Goal: Understand process/instructions: Learn how to perform a task or action

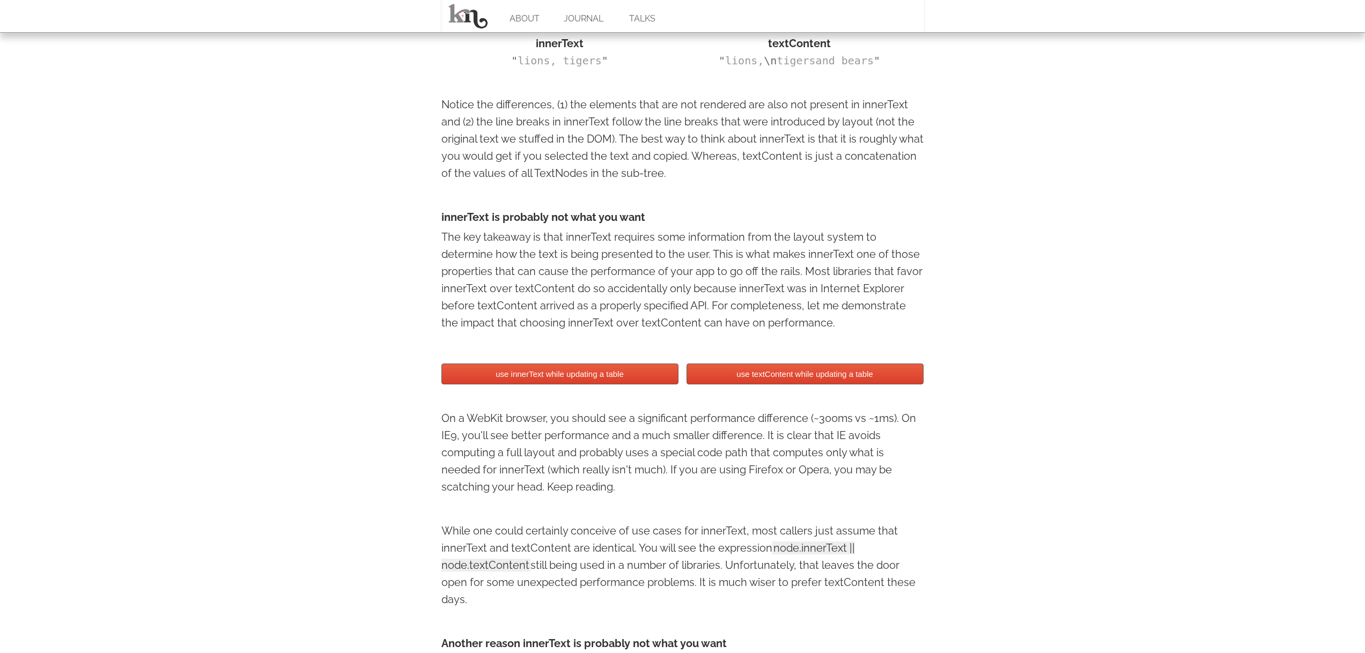
scroll to position [783, 0]
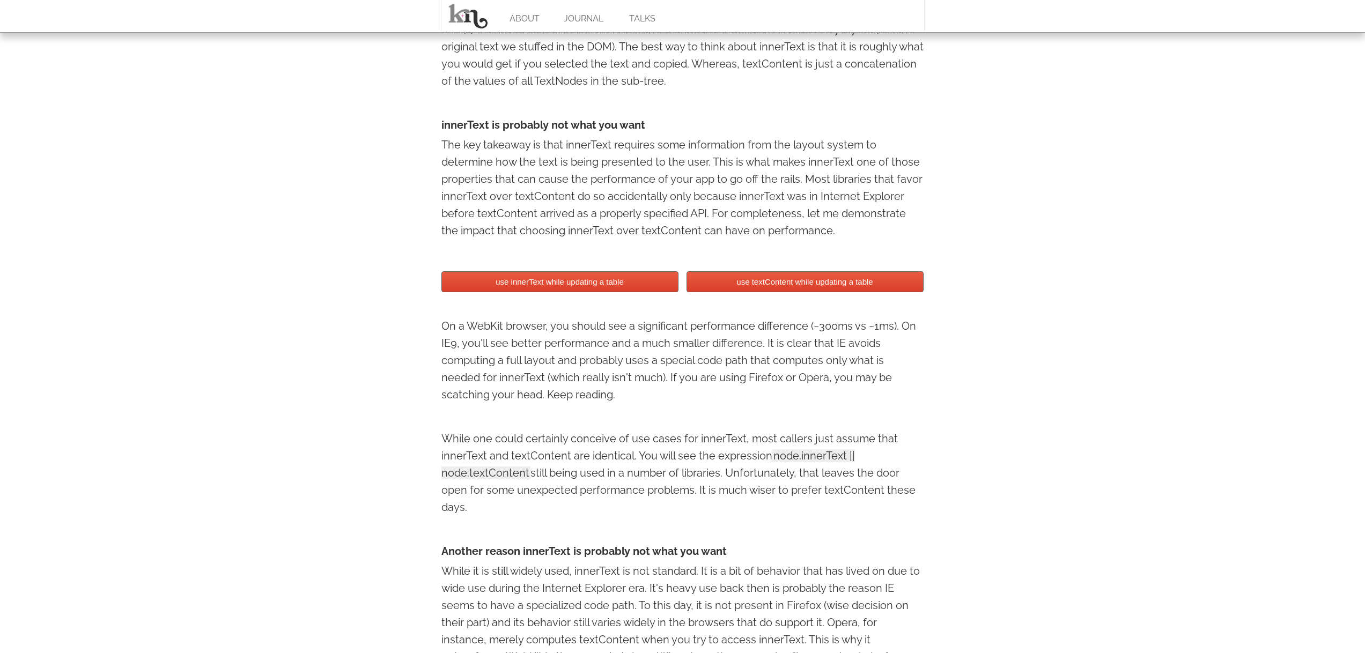
click at [582, 286] on button "use innerText while updating a table" at bounding box center [559, 281] width 237 height 21
click at [595, 286] on button "use innerText while updating a table" at bounding box center [559, 281] width 237 height 21
click at [627, 286] on button "use innerText while updating a table" at bounding box center [559, 281] width 237 height 21
click at [629, 286] on button "use innerText while updating a table" at bounding box center [559, 281] width 237 height 21
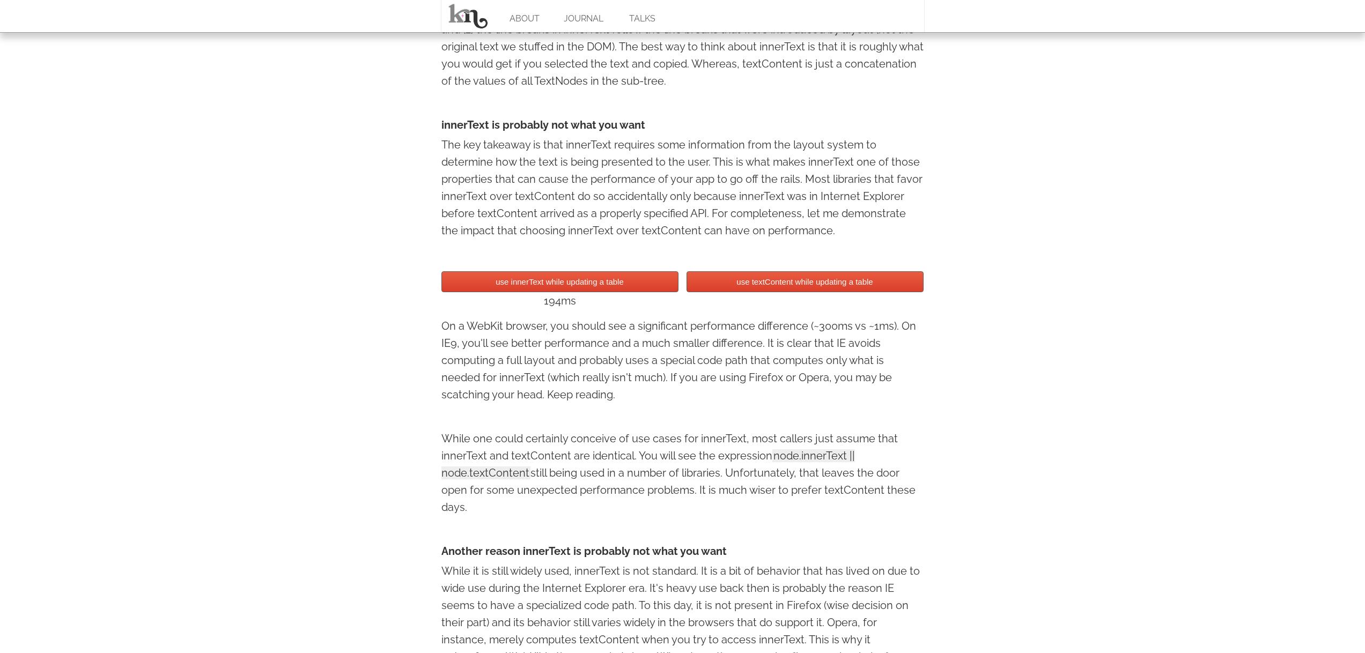
click at [629, 286] on button "use innerText while updating a table" at bounding box center [559, 281] width 237 height 21
click at [628, 286] on button "use innerText while updating a table" at bounding box center [559, 281] width 237 height 21
click at [627, 286] on button "use innerText while updating a table" at bounding box center [559, 281] width 237 height 21
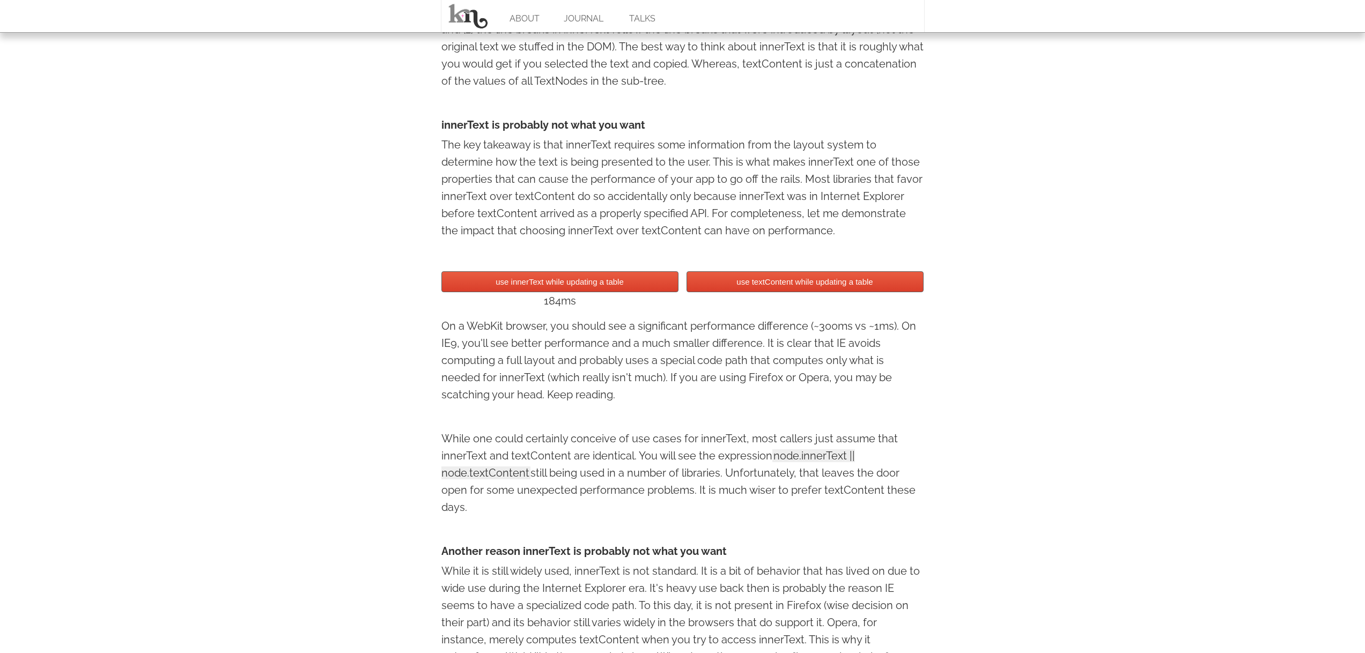
click at [616, 284] on button "use innerText while updating a table" at bounding box center [559, 281] width 237 height 21
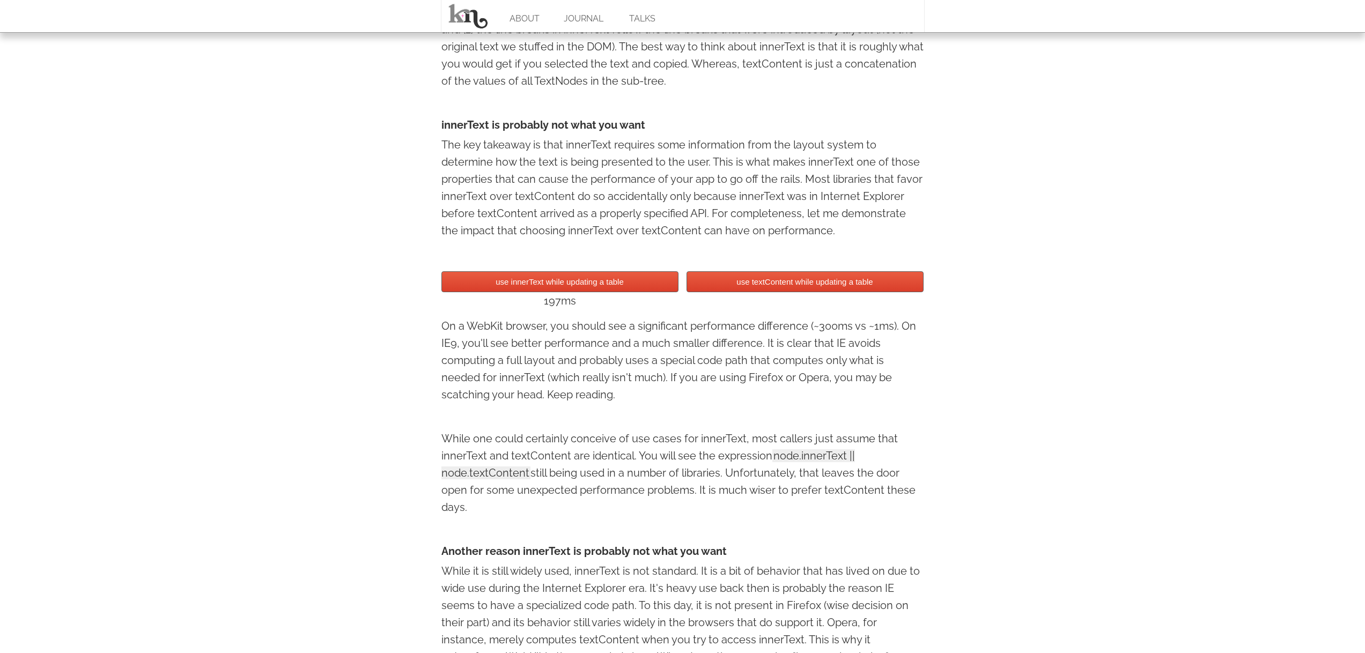
click at [616, 284] on button "use innerText while updating a table" at bounding box center [559, 281] width 237 height 21
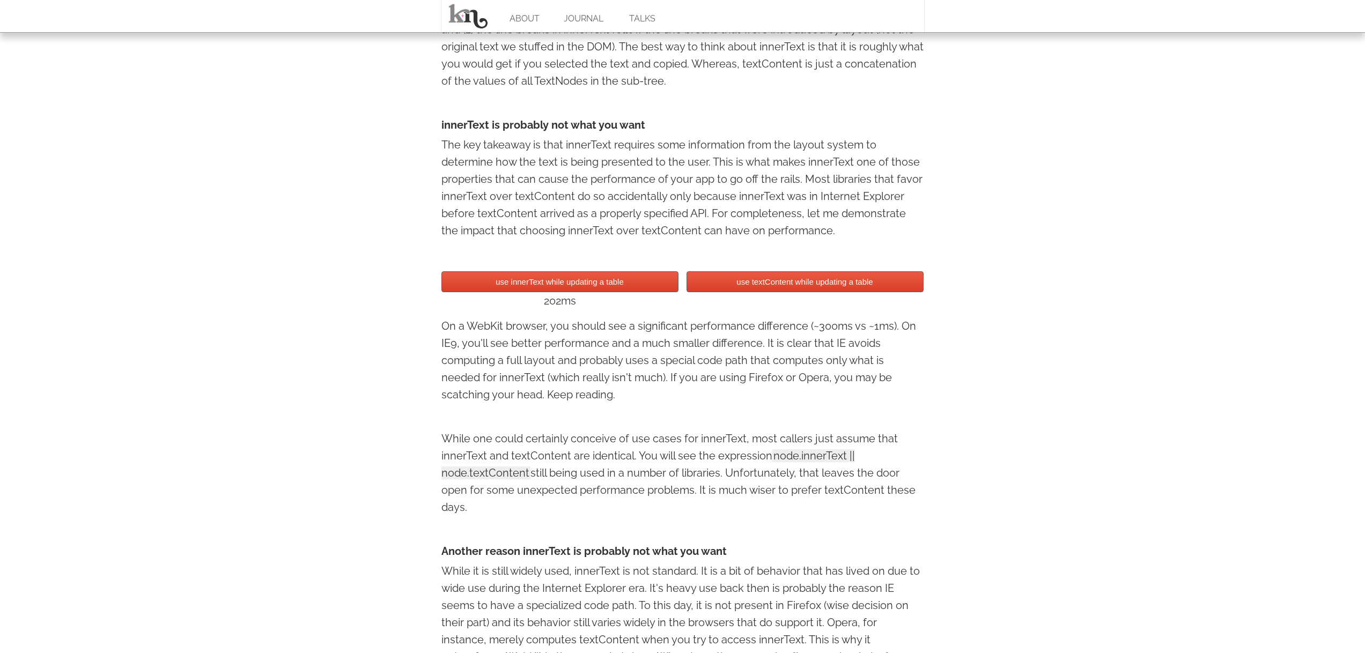
click at [616, 284] on button "use innerText while updating a table" at bounding box center [559, 281] width 237 height 21
click at [780, 278] on button "use textContent while updating a table" at bounding box center [804, 281] width 237 height 21
click at [789, 279] on button "use textContent while updating a table" at bounding box center [804, 281] width 237 height 21
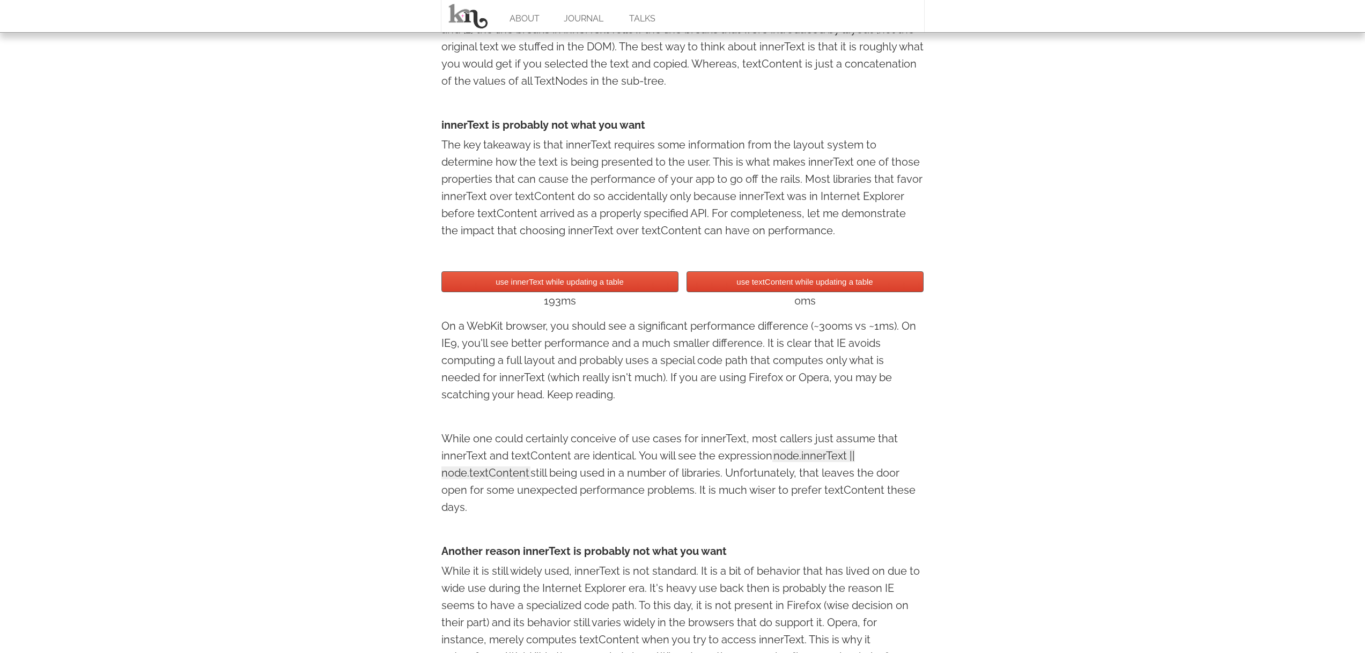
click at [790, 279] on button "use textContent while updating a table" at bounding box center [804, 281] width 237 height 21
click at [792, 279] on button "use textContent while updating a table" at bounding box center [804, 281] width 237 height 21
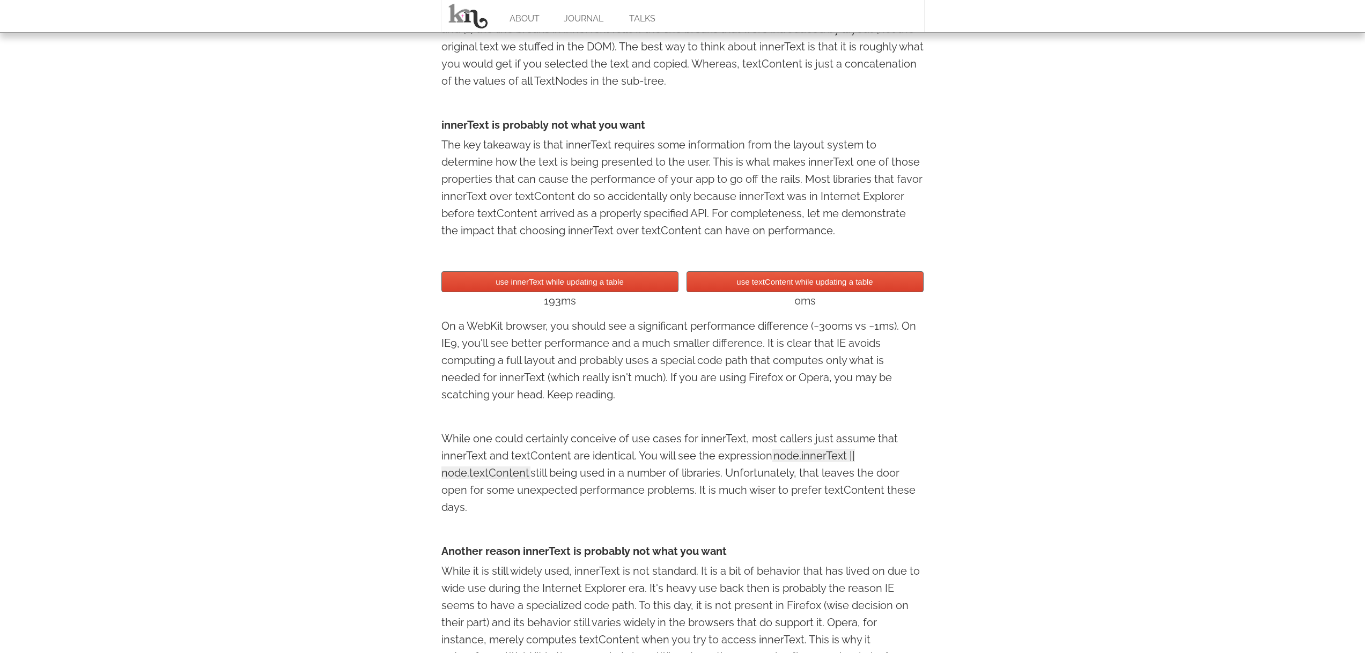
click at [793, 280] on button "use textContent while updating a table" at bounding box center [804, 281] width 237 height 21
